Goal: Check status: Check status

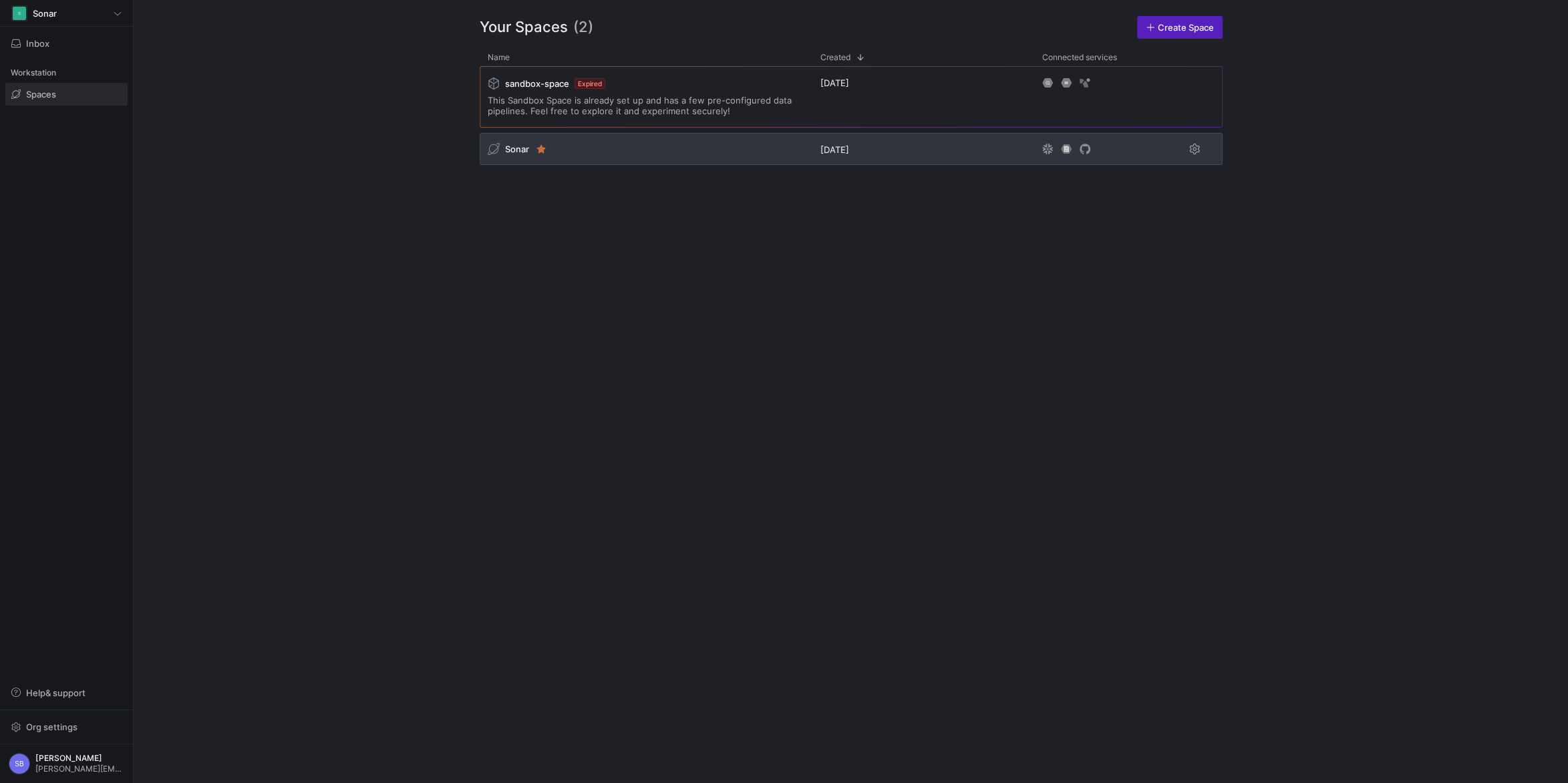
click at [517, 153] on span "Sonar" at bounding box center [517, 149] width 24 height 10
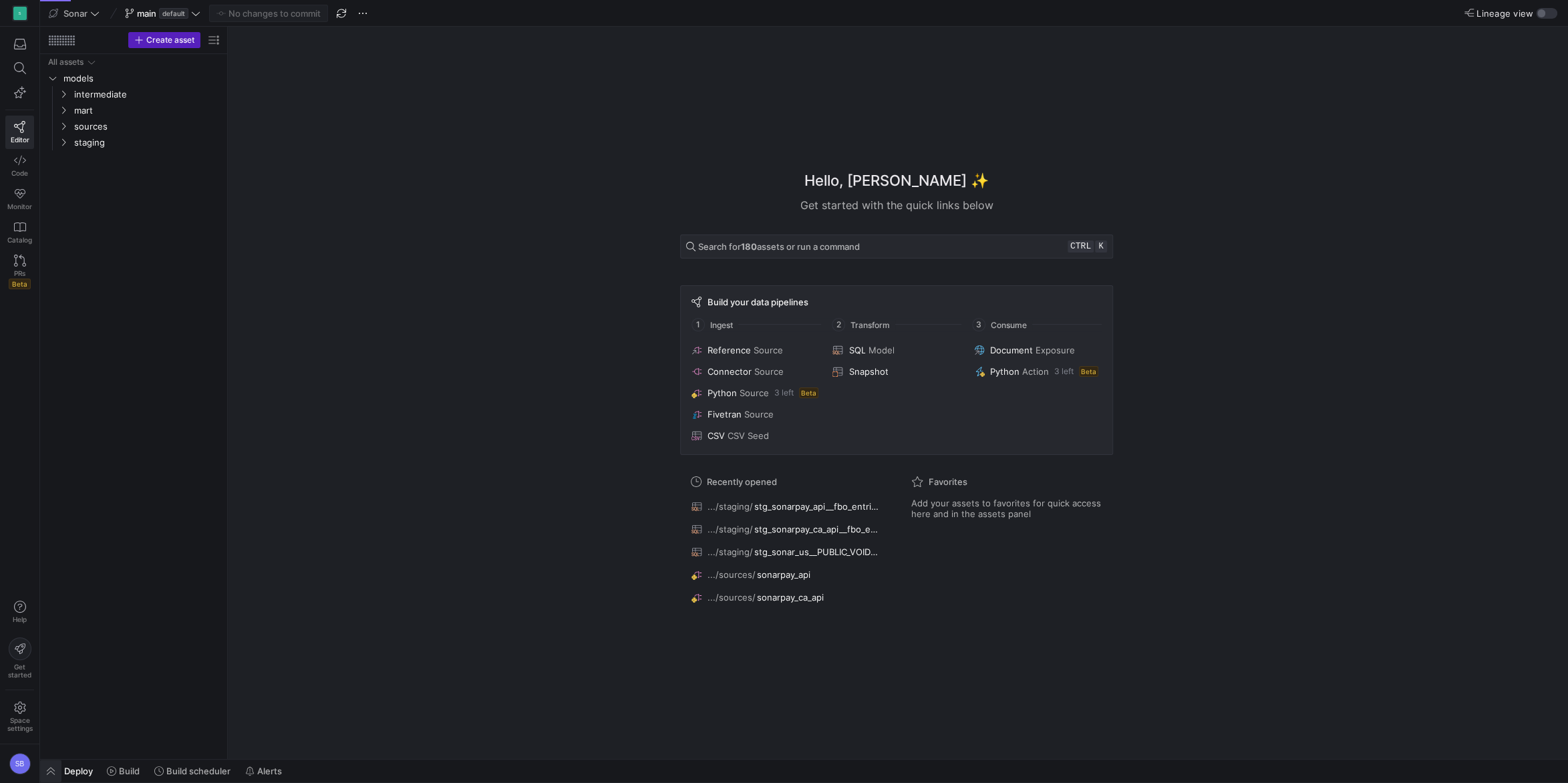
click at [56, 771] on span "button" at bounding box center [50, 770] width 22 height 22
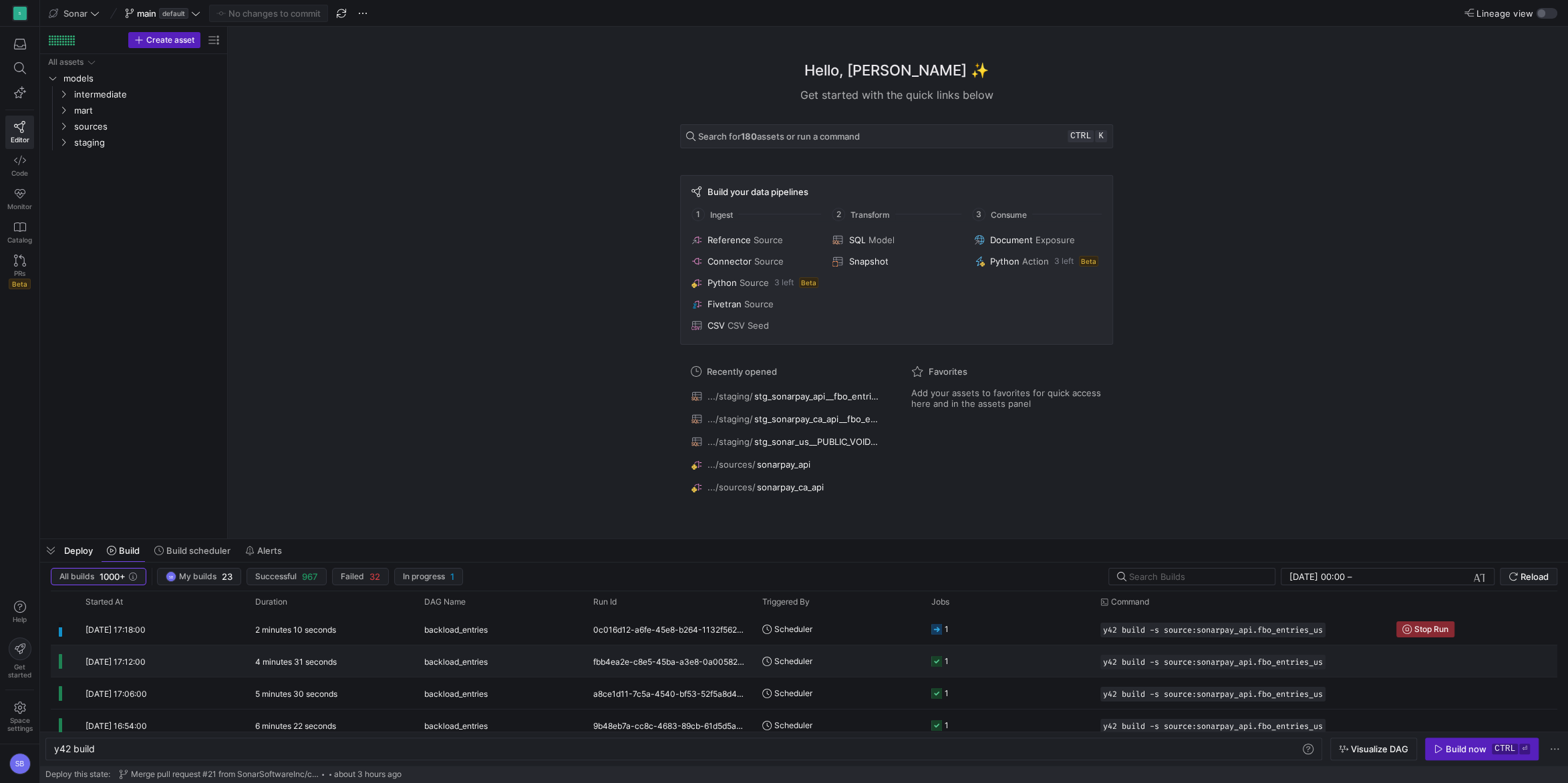
click at [289, 653] on div "4 minutes 31 seconds" at bounding box center [331, 660] width 169 height 31
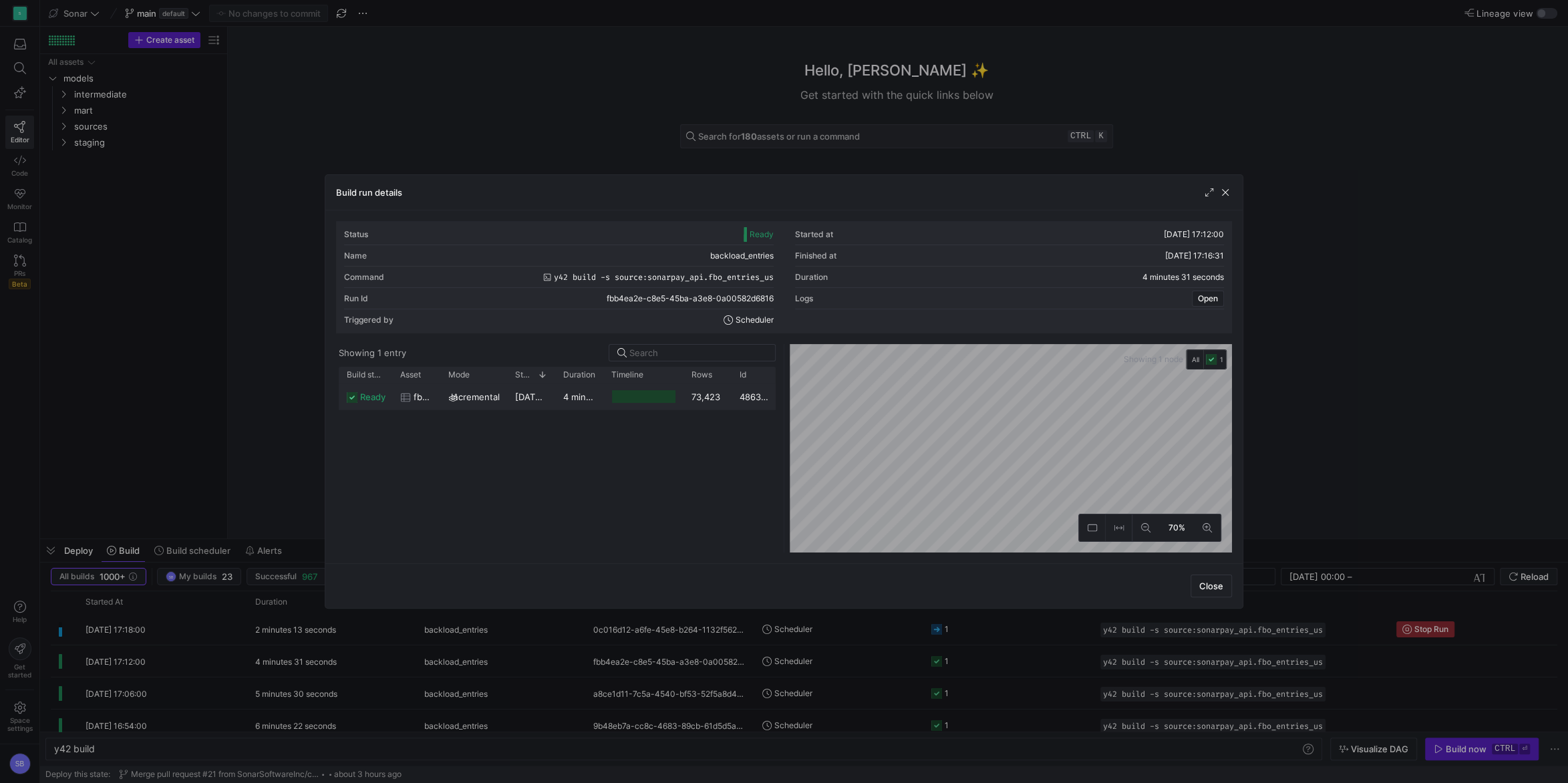
click at [683, 404] on div at bounding box center [643, 396] width 80 height 26
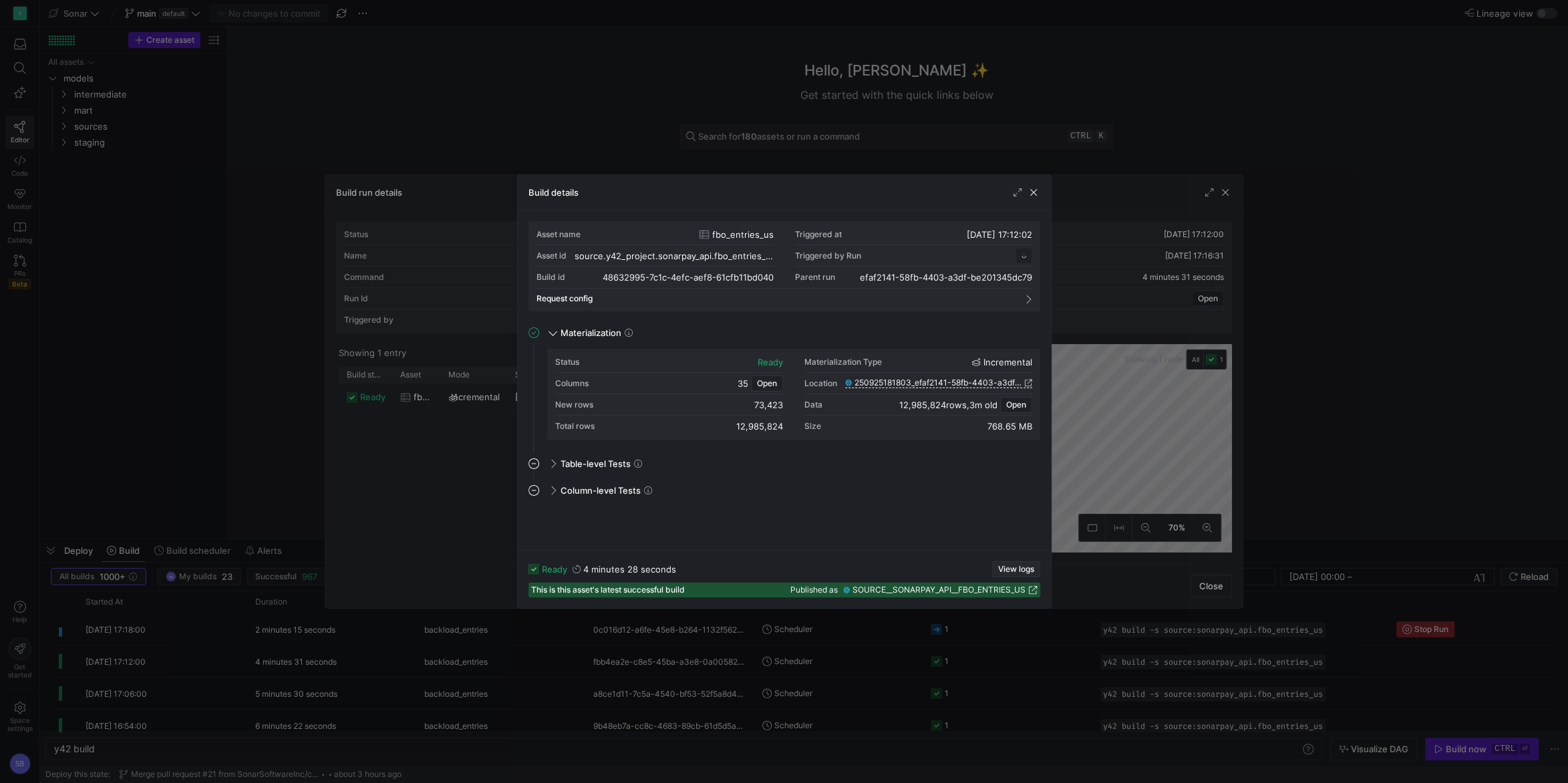
click at [1017, 563] on span "button" at bounding box center [1016, 569] width 47 height 14
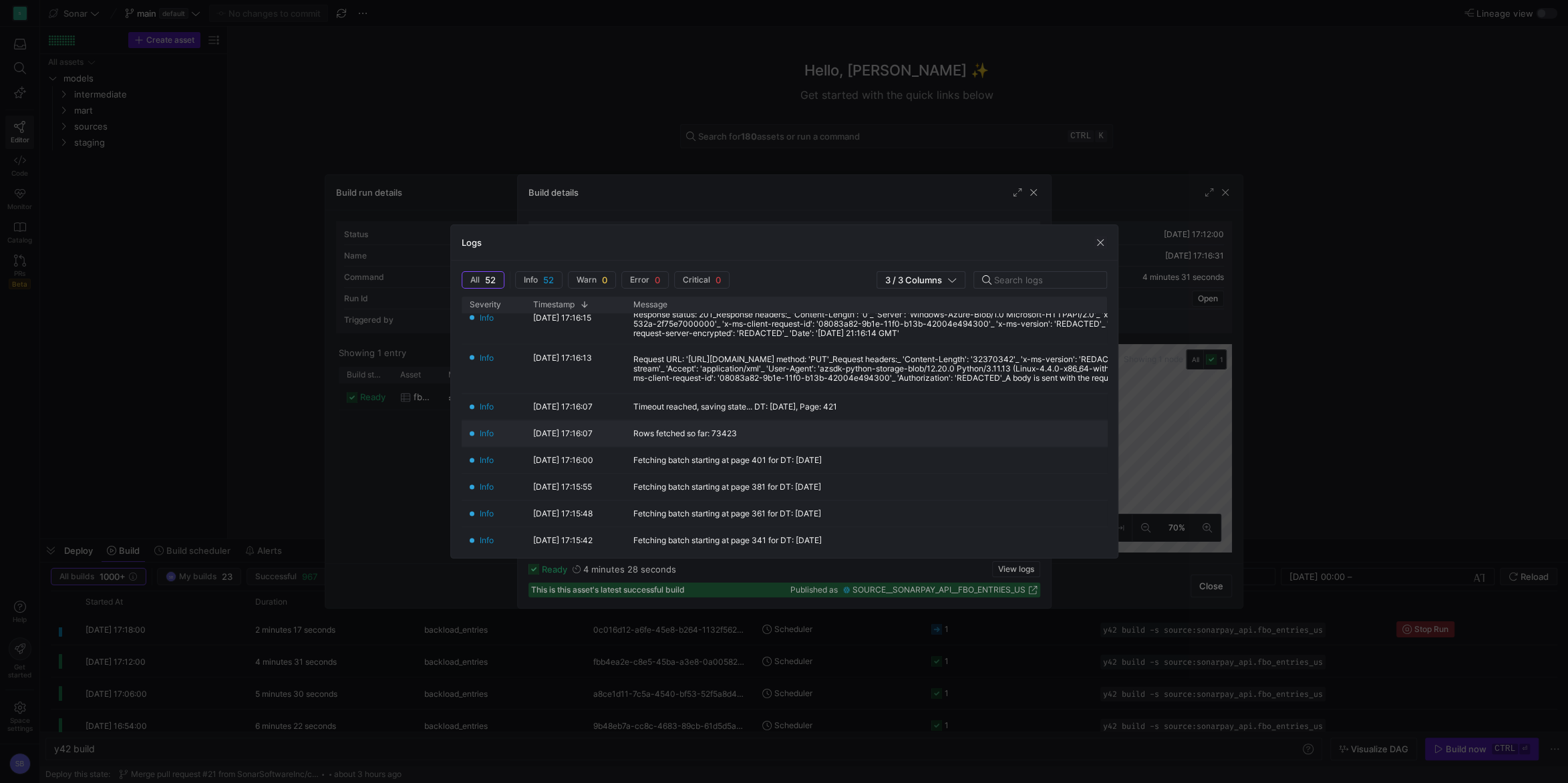
scroll to position [250, 0]
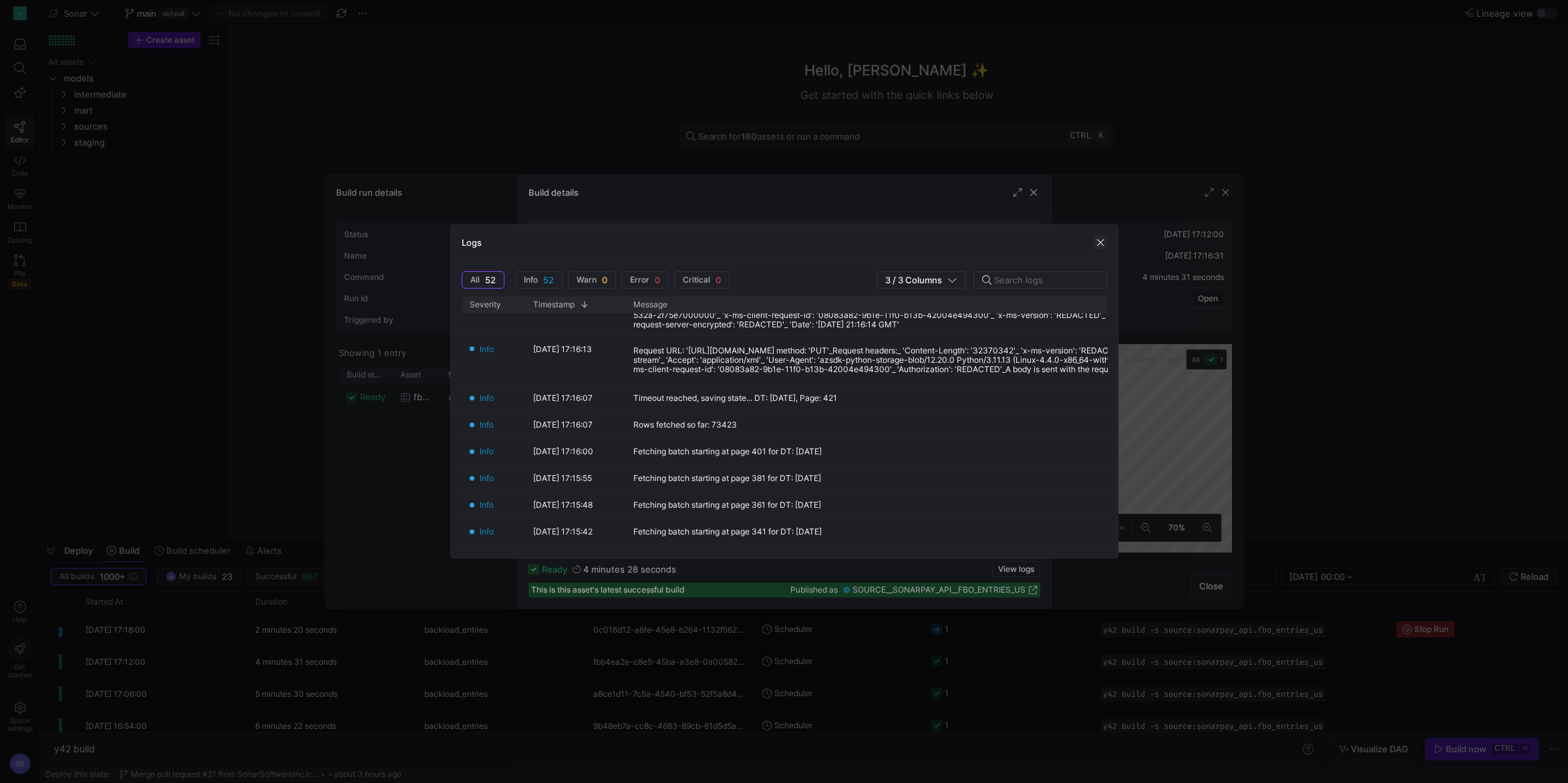
click at [1100, 236] on span "button" at bounding box center [1100, 242] width 14 height 14
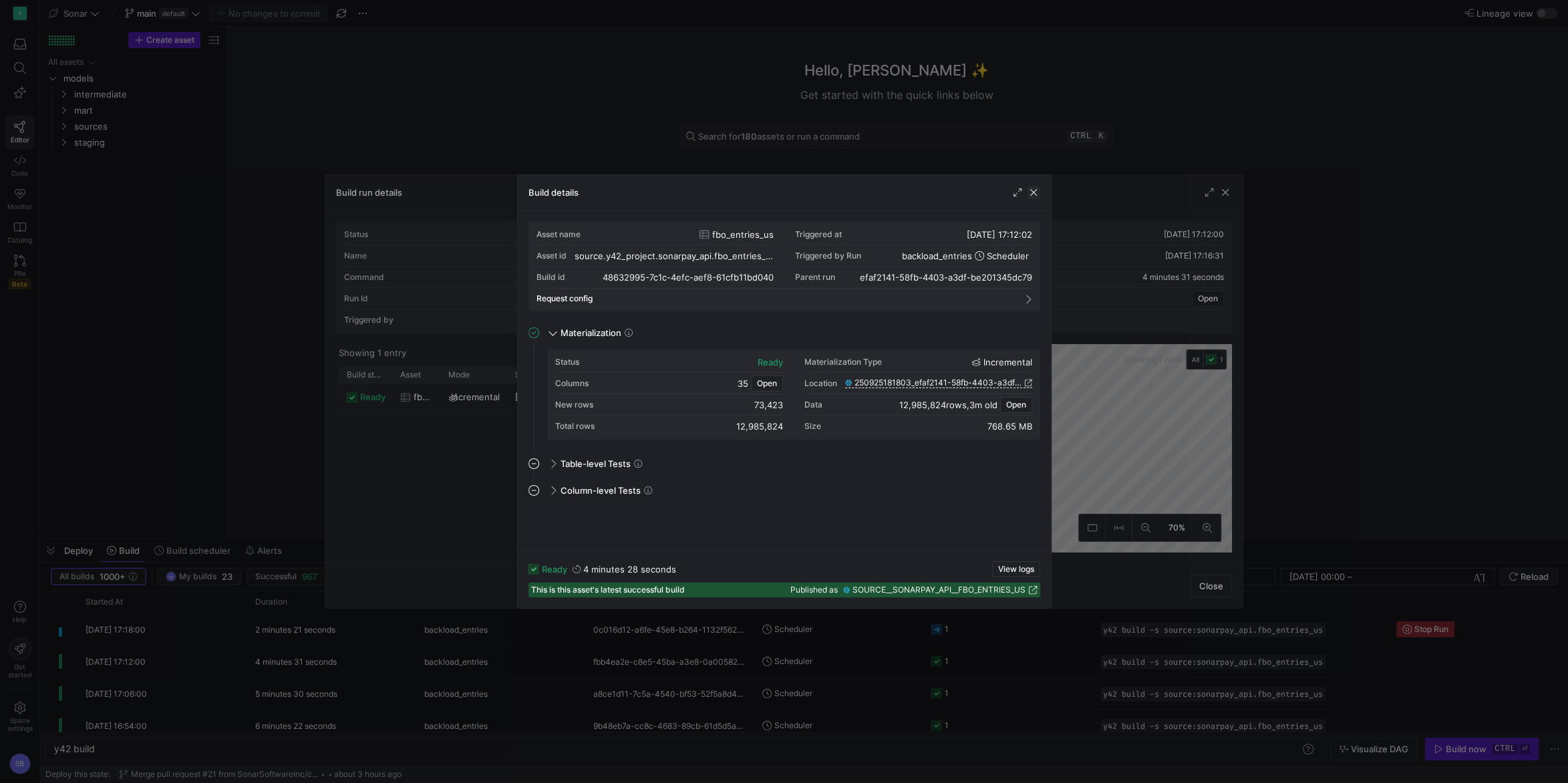
click at [1032, 195] on span "button" at bounding box center [1033, 192] width 14 height 14
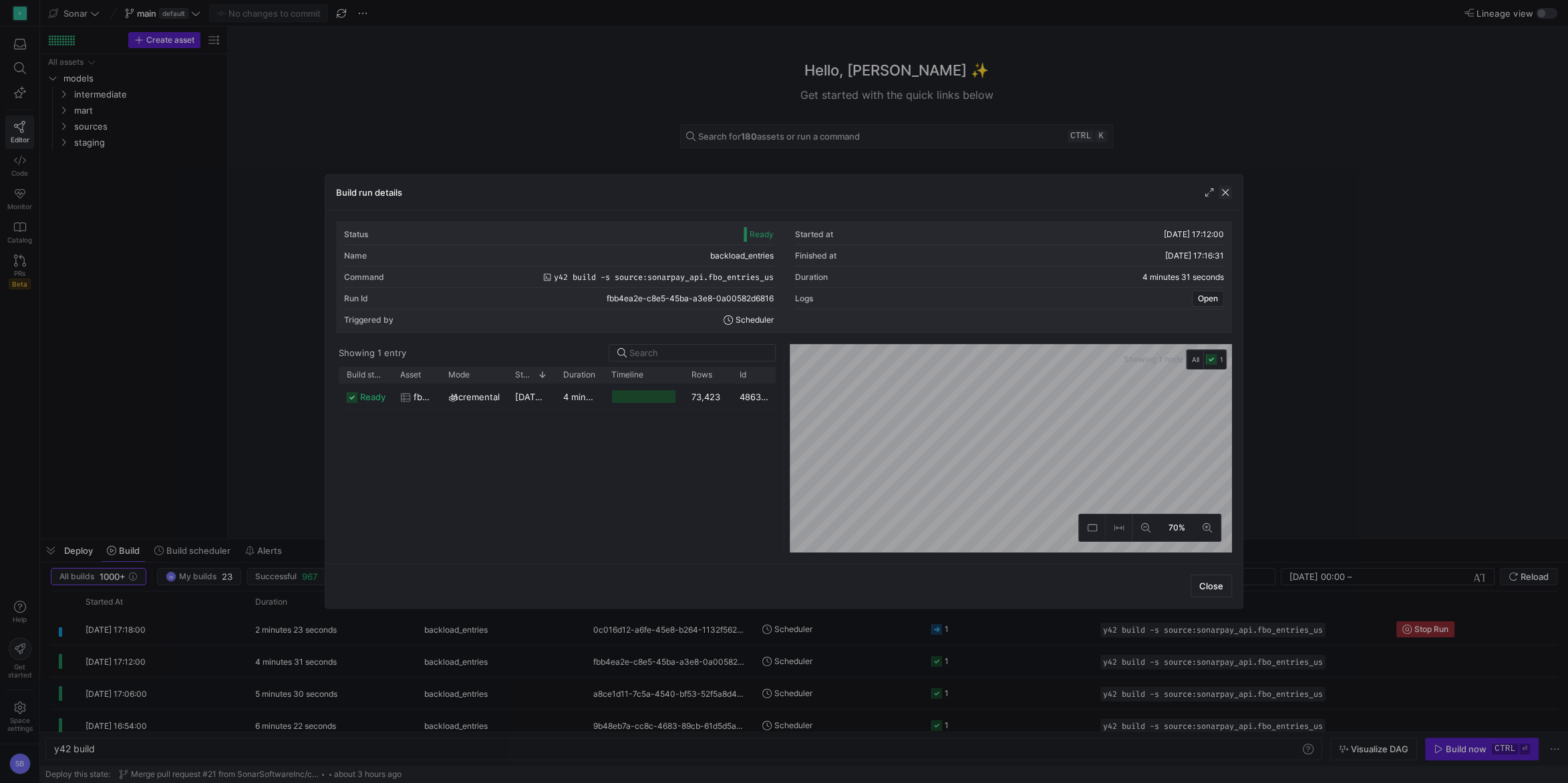
click at [1226, 195] on span "button" at bounding box center [1225, 192] width 14 height 14
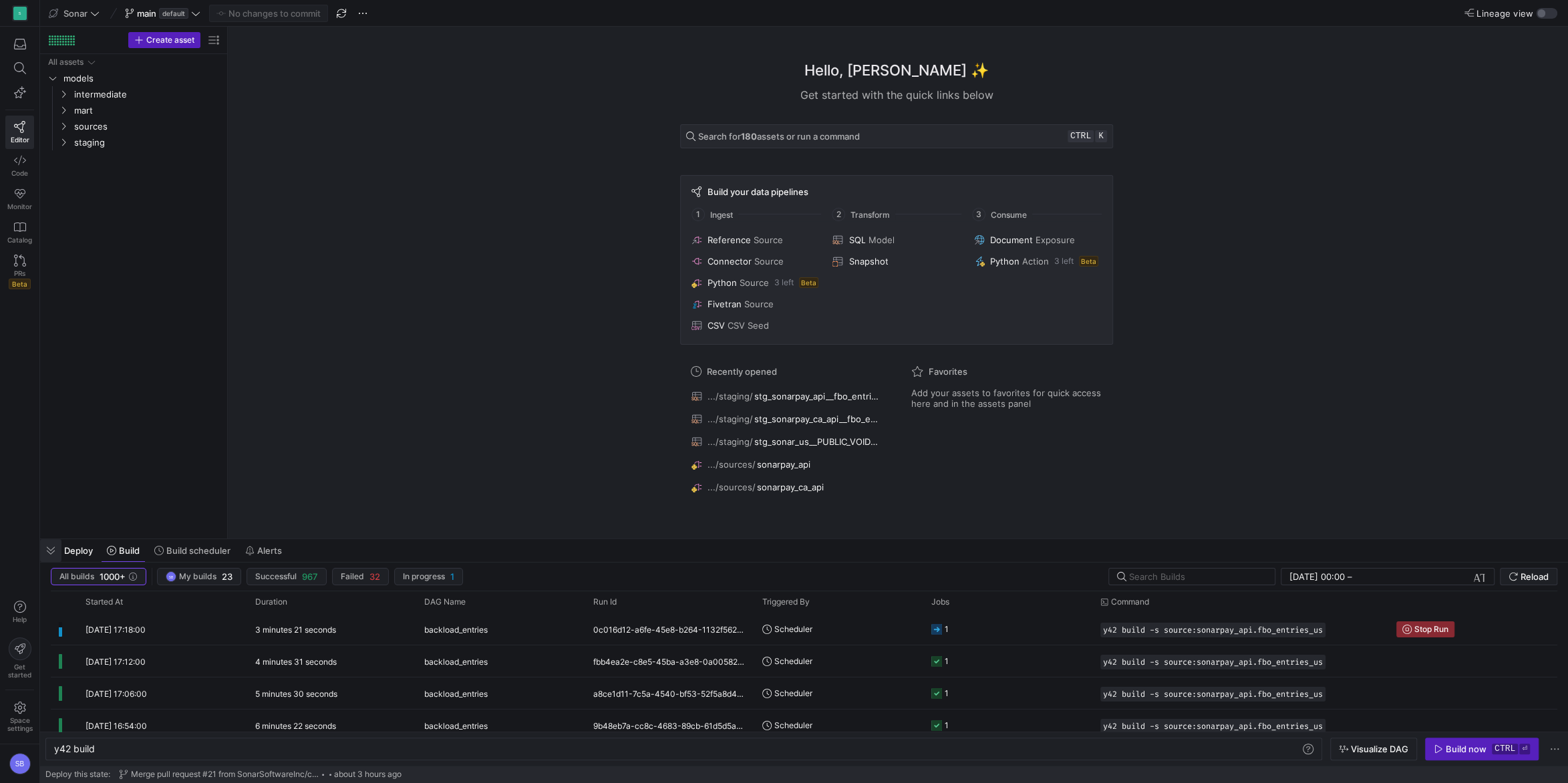
click at [51, 546] on span "button" at bounding box center [50, 550] width 22 height 22
